Goal: Find specific page/section: Find specific page/section

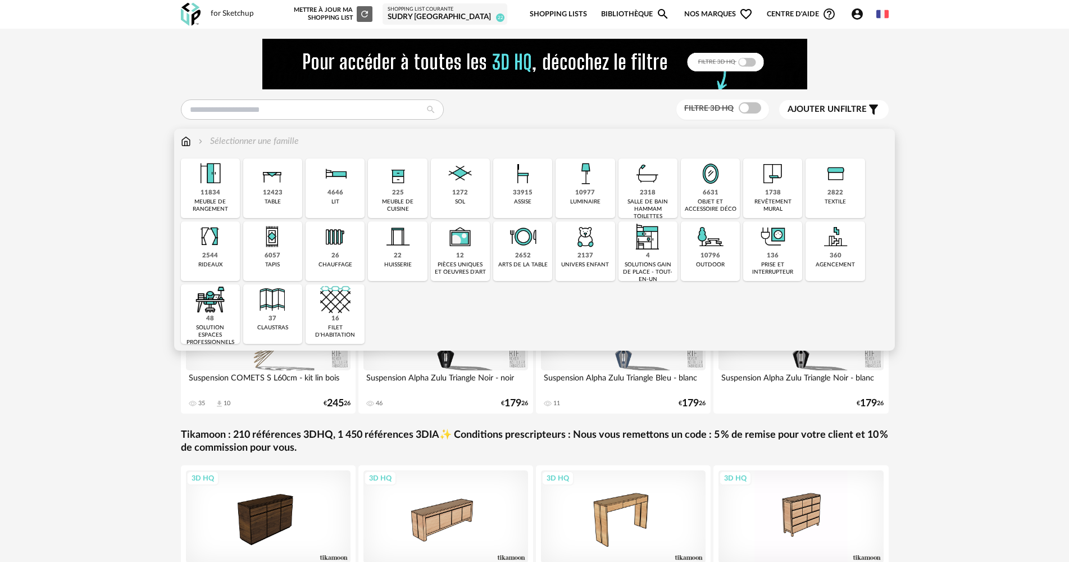
click at [665, 202] on div "salle de bain hammam toilettes" at bounding box center [648, 209] width 52 height 22
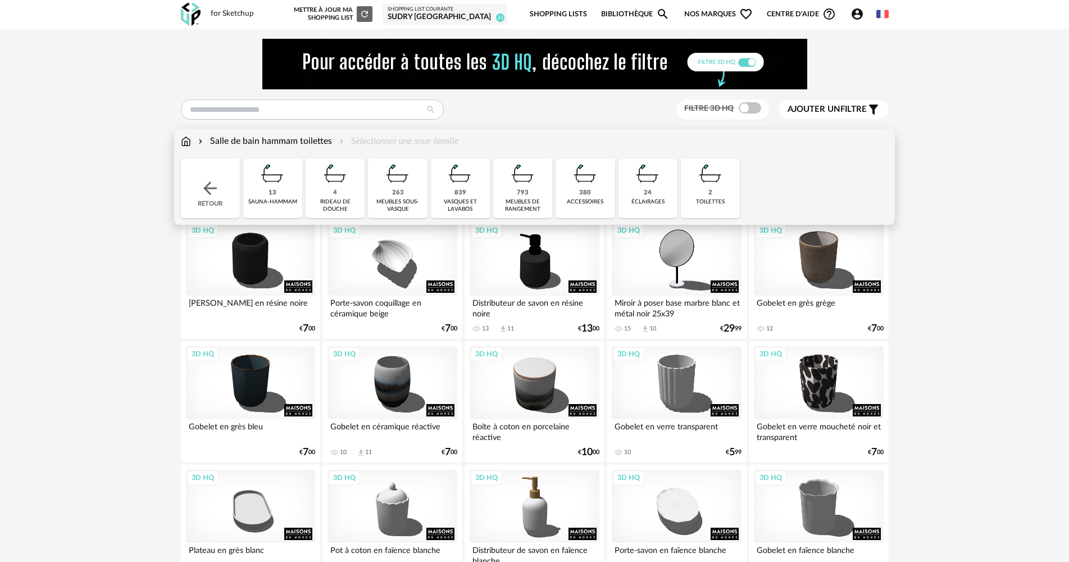
click at [457, 203] on div "vasques et lavabos" at bounding box center [460, 205] width 52 height 15
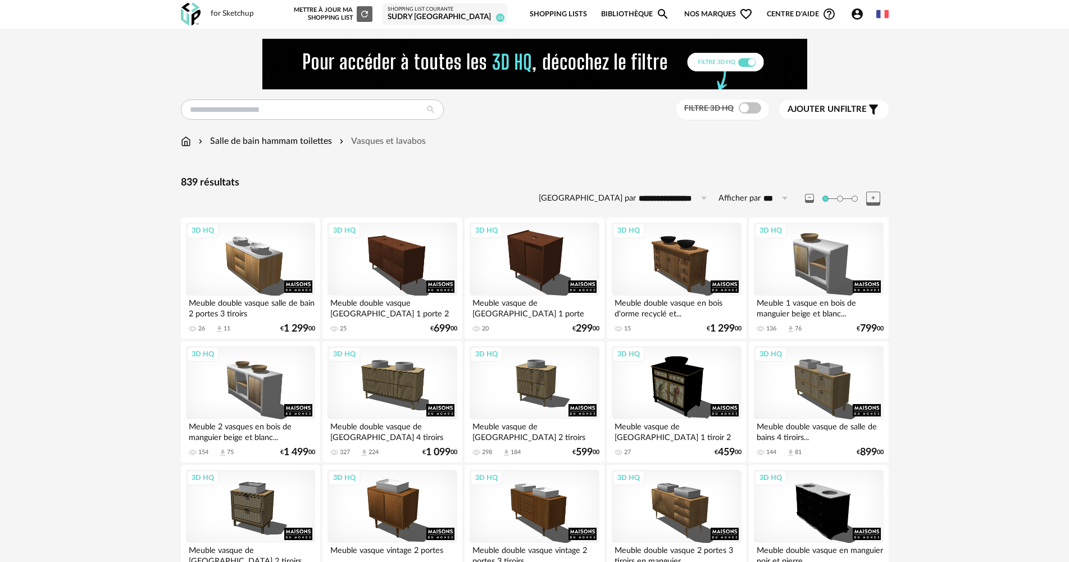
click at [842, 110] on span "Ajouter un filtre" at bounding box center [827, 109] width 79 height 11
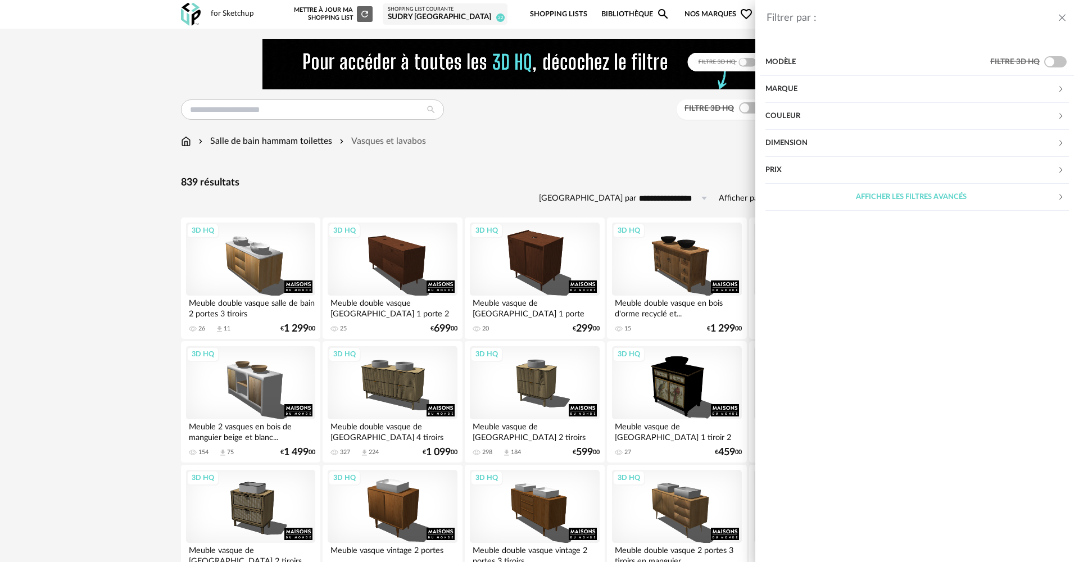
click at [884, 82] on div "Marque" at bounding box center [911, 89] width 292 height 27
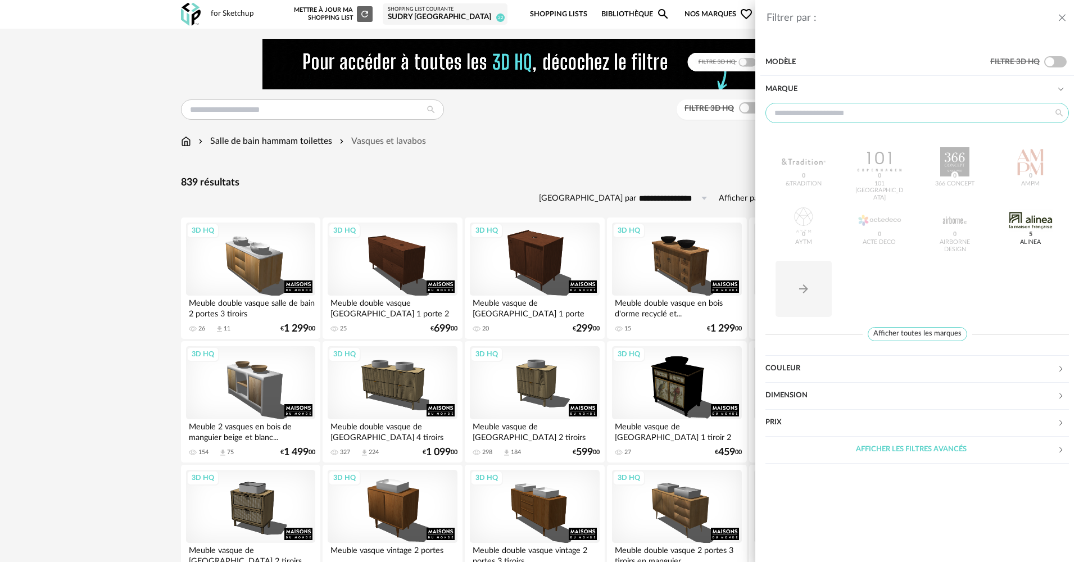
click at [865, 117] on input "text" at bounding box center [916, 113] width 303 height 20
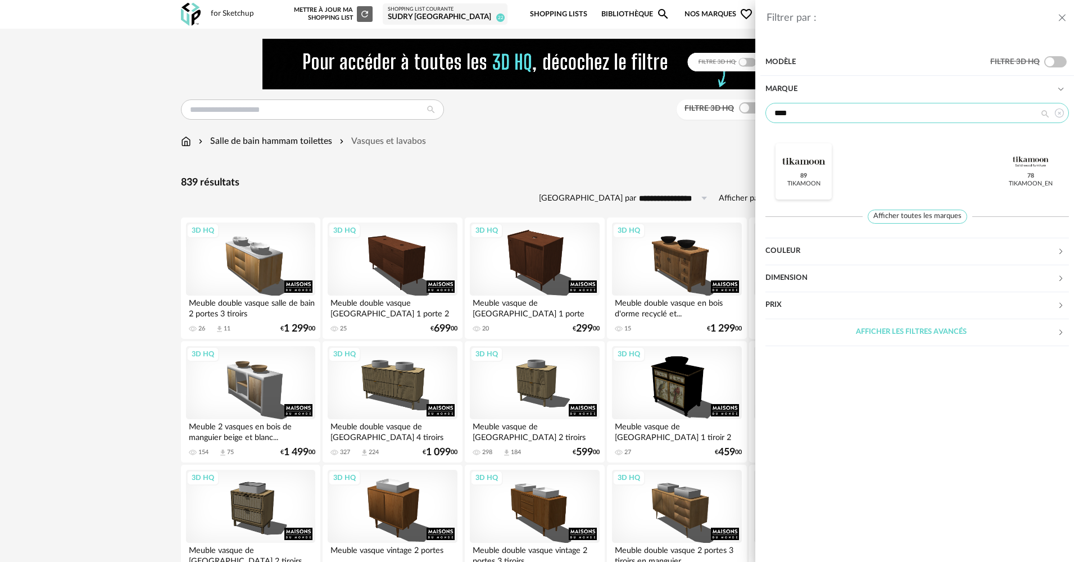
type input "****"
click at [810, 169] on div at bounding box center [803, 161] width 44 height 29
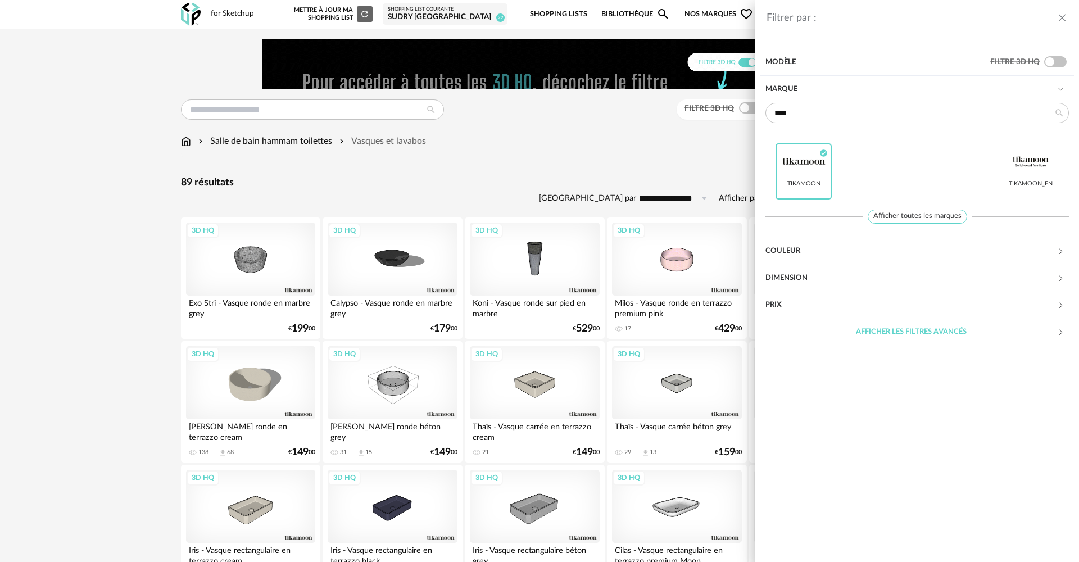
click at [1061, 22] on icon "close drawer" at bounding box center [1061, 17] width 11 height 11
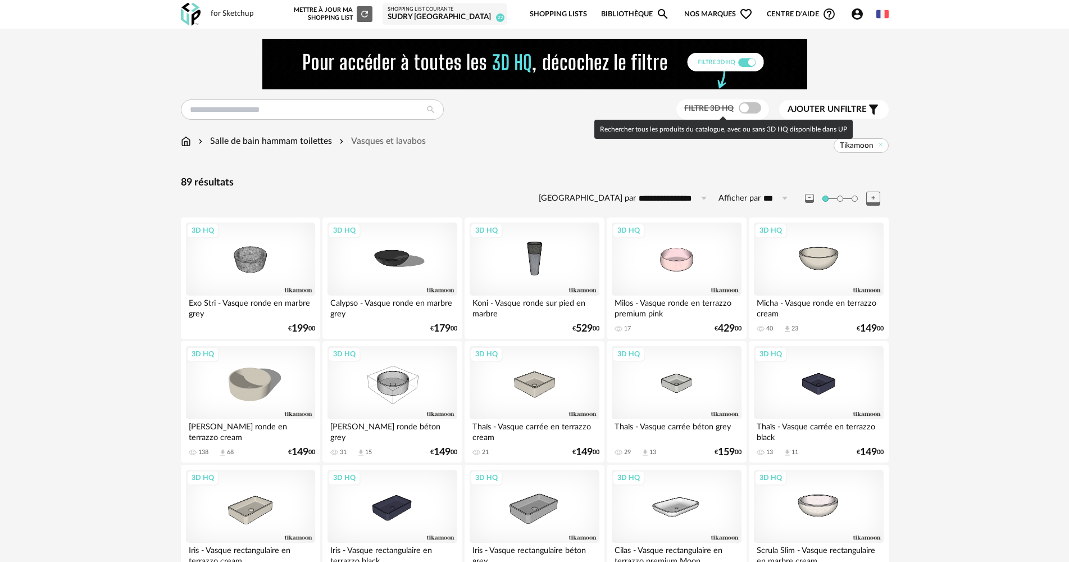
click at [743, 106] on span at bounding box center [750, 107] width 22 height 11
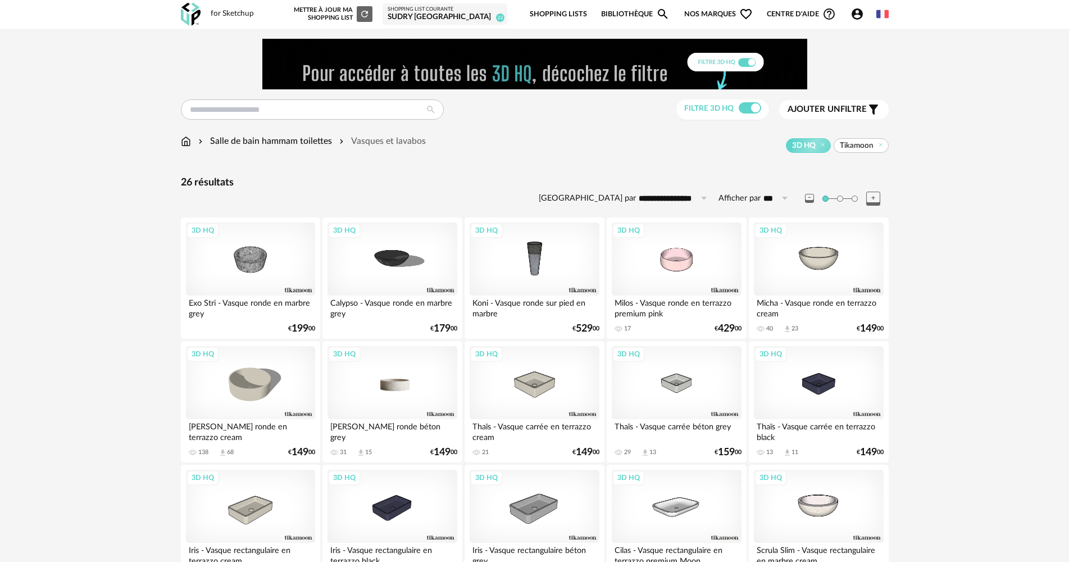
click at [401, 393] on div "3D HQ" at bounding box center [392, 382] width 129 height 73
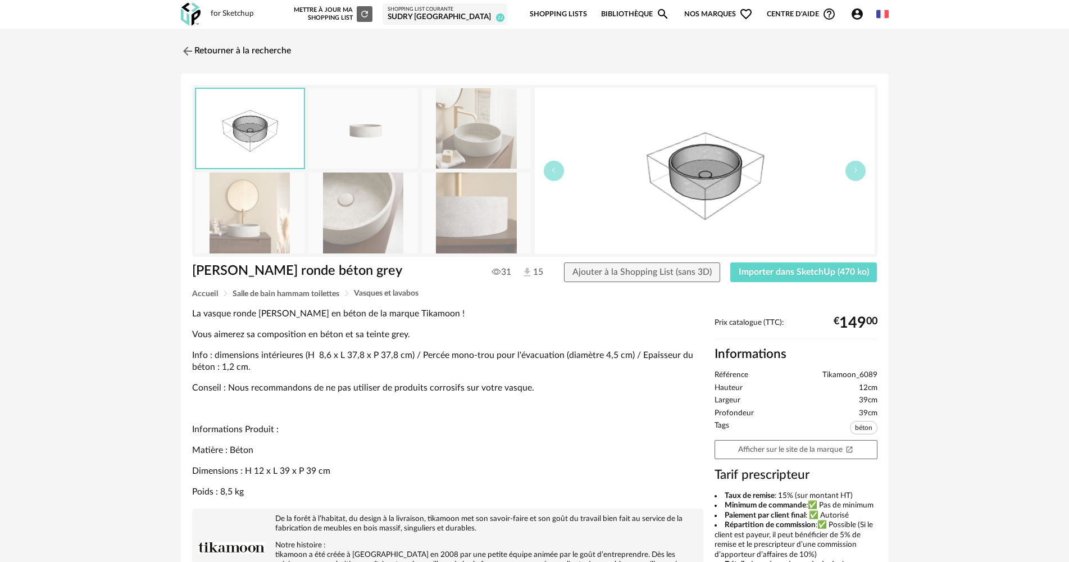
click at [379, 216] on img at bounding box center [362, 212] width 109 height 80
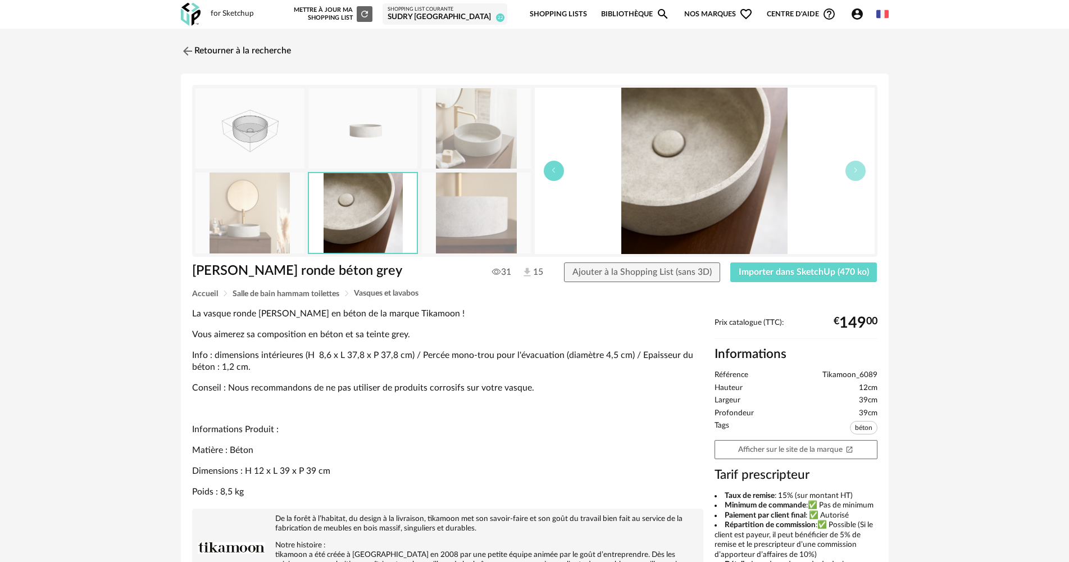
click at [554, 170] on icon "button" at bounding box center [554, 170] width 7 height 7
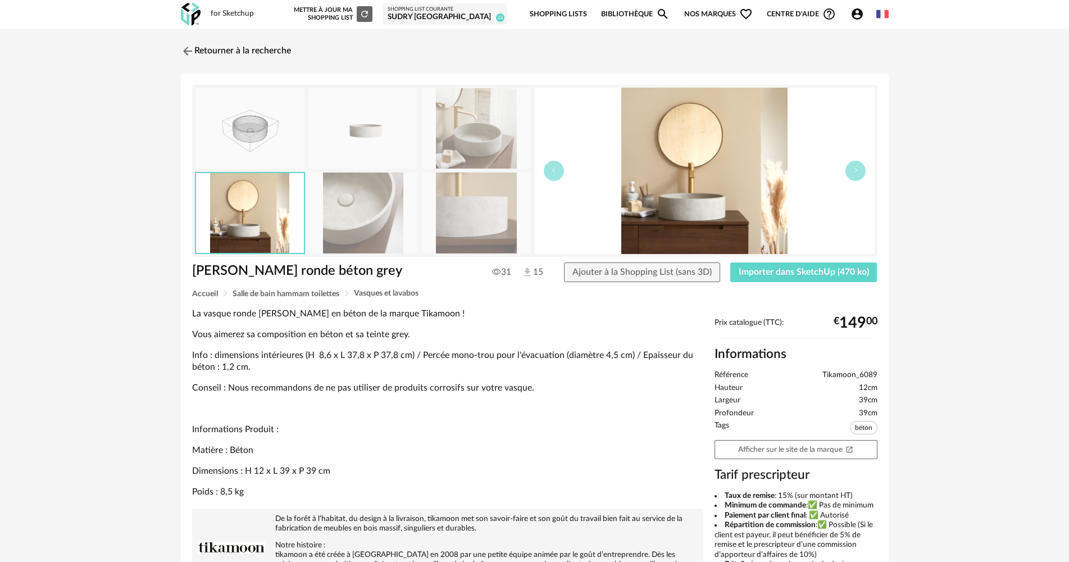
click at [486, 213] on img at bounding box center [476, 212] width 109 height 80
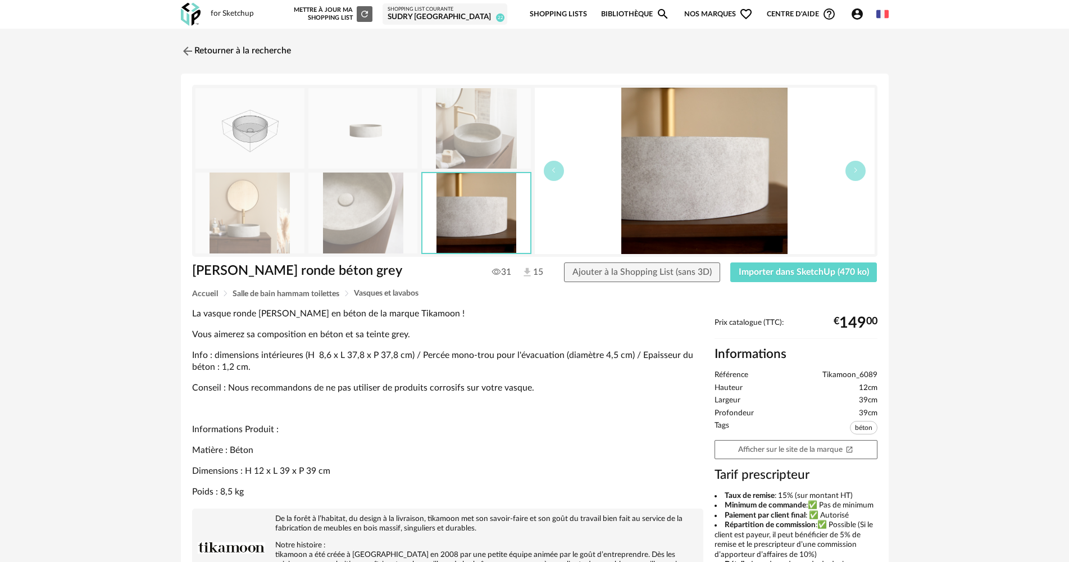
click at [406, 222] on img at bounding box center [362, 212] width 109 height 80
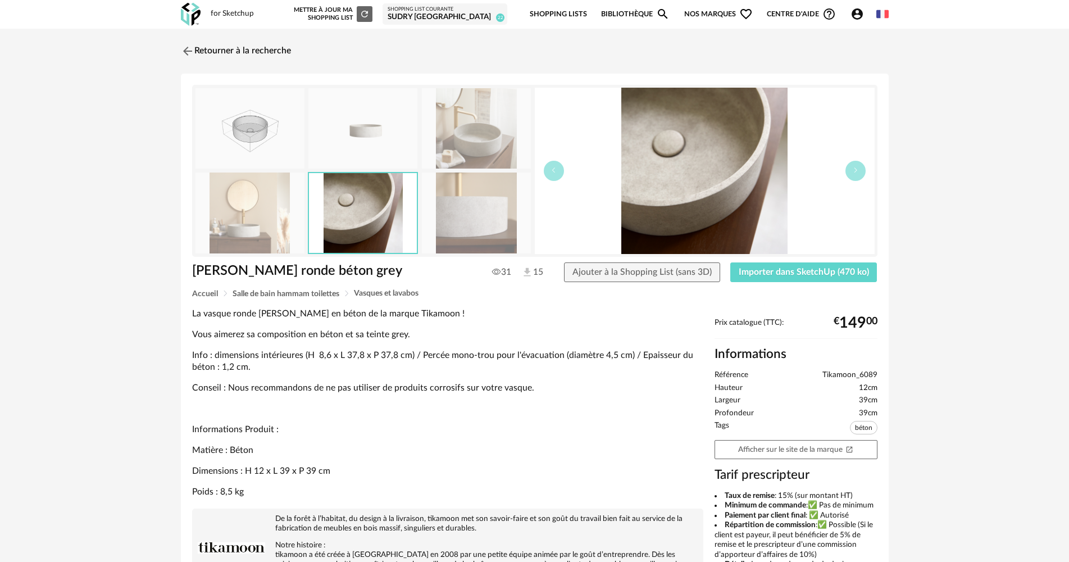
click at [253, 212] on img at bounding box center [250, 212] width 109 height 80
